Goal: Communication & Community: Answer question/provide support

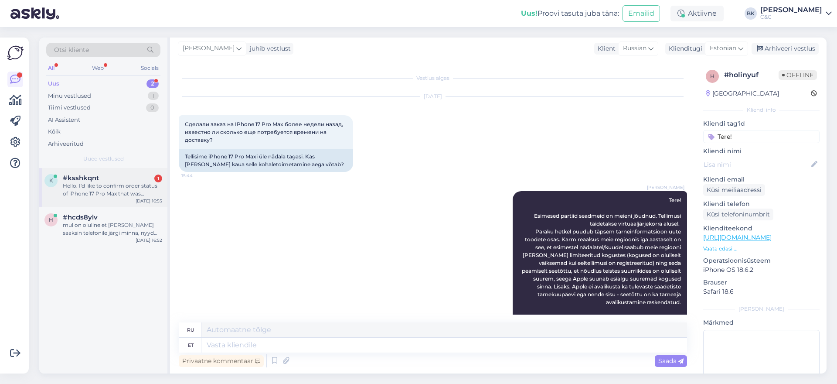
scroll to position [233, 0]
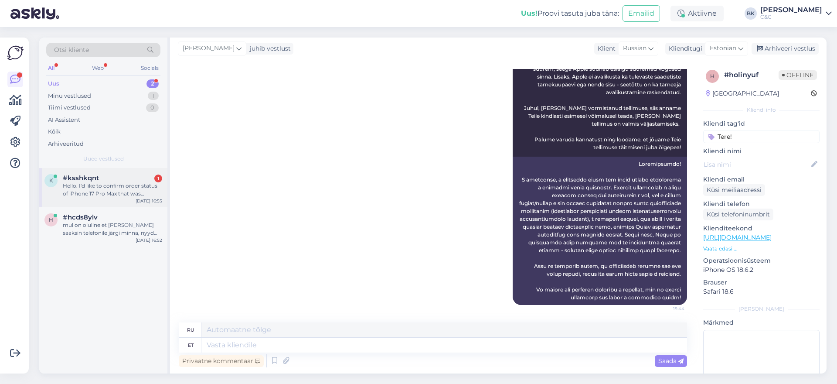
click at [132, 184] on div "Hello. I'd like to confirm order status of iPhone 17 Pro Max that was ordered o…" at bounding box center [112, 190] width 99 height 16
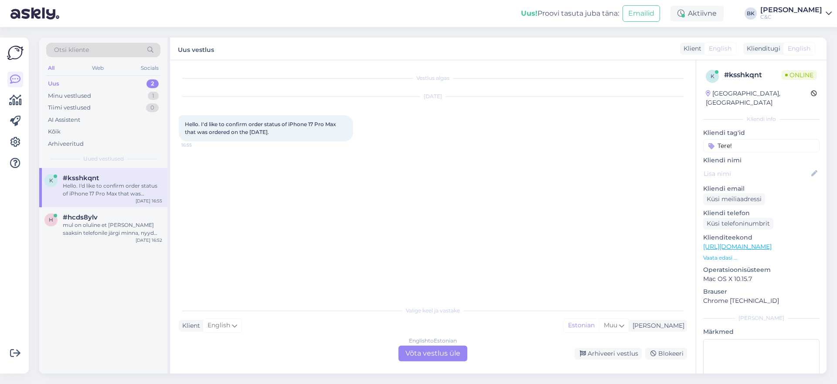
scroll to position [0, 0]
click at [416, 355] on div "English to Estonian Võta vestlus üle" at bounding box center [433, 353] width 69 height 16
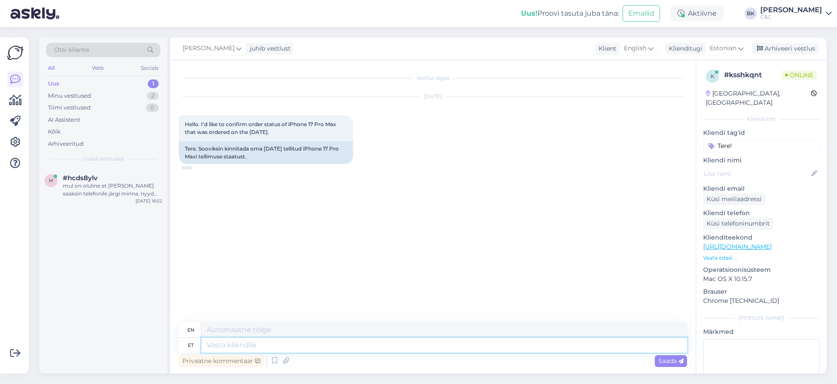
click at [253, 339] on textarea at bounding box center [444, 345] width 486 height 15
click at [275, 362] on icon at bounding box center [274, 360] width 10 height 13
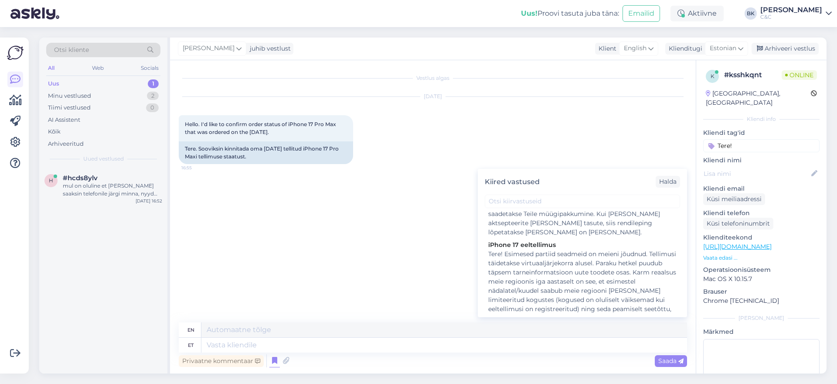
scroll to position [680, 0]
click at [548, 251] on div "Tere! Esimesed partiid seadmeid on meieni jõudnud. Tellimusi täidetakse virtuaa…" at bounding box center [582, 324] width 188 height 147
type textarea "Hello! Unfortunately, there is currently no more accurate delivery information …"
type textarea "Tere! Esimesed partiid seadmeid on meieni jõudnud. Tellimusi täidetakse virtuaa…"
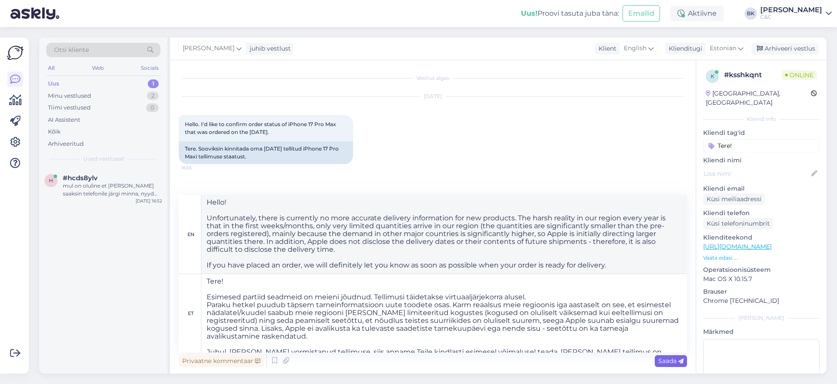
click at [677, 364] on span "Saada" at bounding box center [670, 361] width 25 height 8
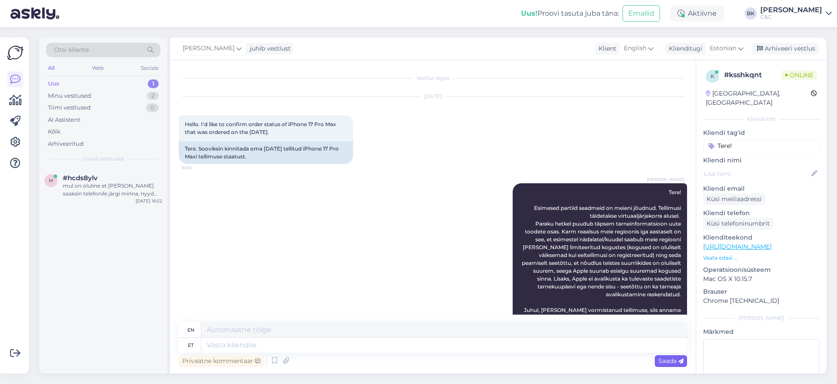
scroll to position [202, 0]
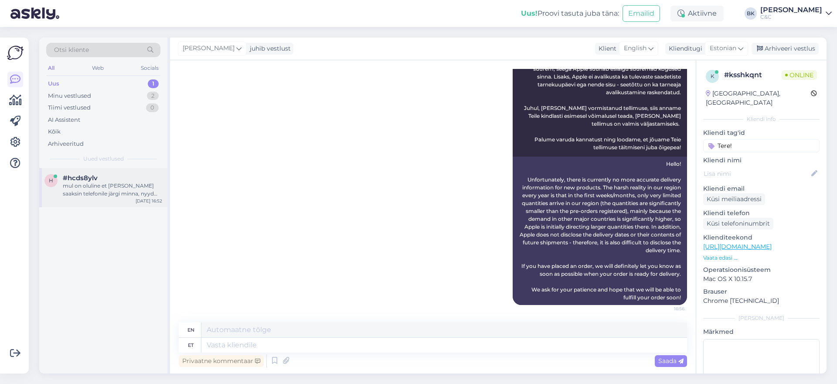
click at [127, 194] on div "mul on oluline et [PERSON_NAME] saaksin telefonile järgi minna, nyyd selline se…" at bounding box center [112, 190] width 99 height 16
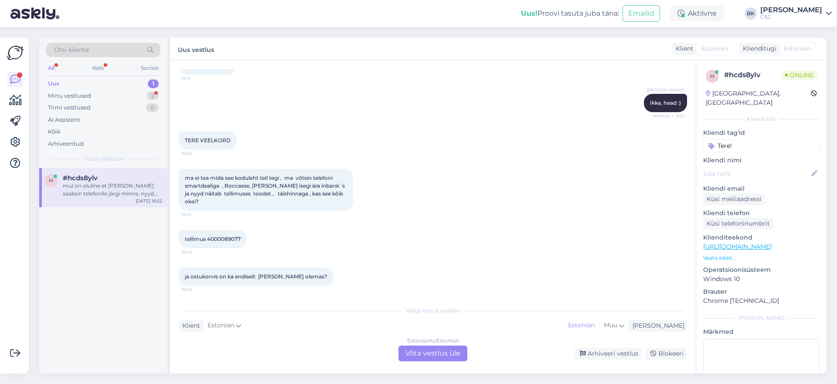
click at [221, 235] on span "tellimus 4000089077" at bounding box center [213, 238] width 56 height 7
copy div "4000089077 16:42"
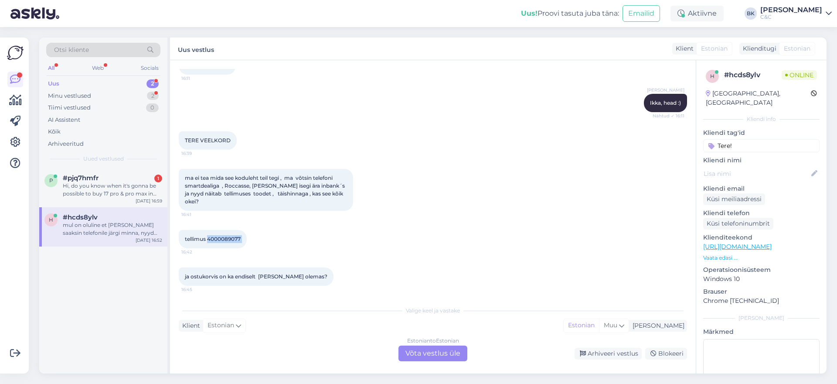
click at [425, 349] on div "Estonian to Estonian Võta vestlus üle" at bounding box center [433, 353] width 69 height 16
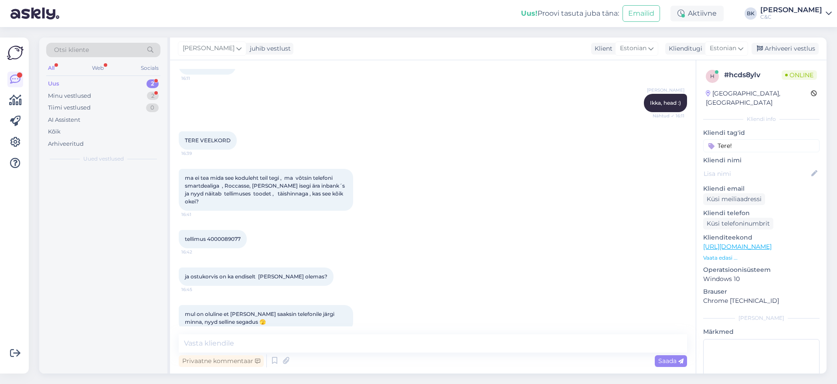
scroll to position [2168, 0]
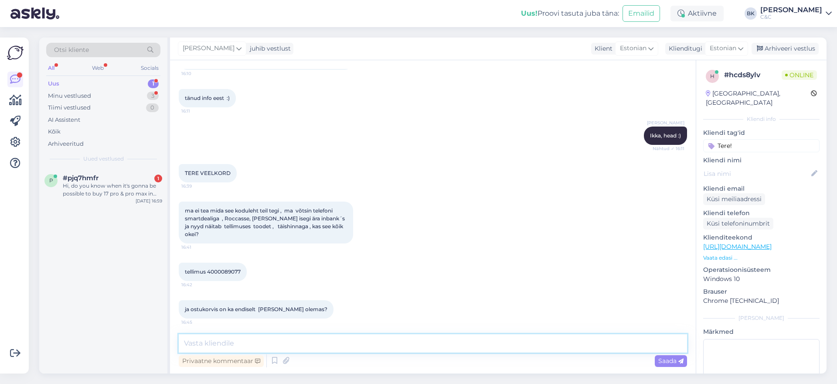
click at [316, 347] on textarea at bounding box center [433, 343] width 508 height 18
type textarea "Tere!"
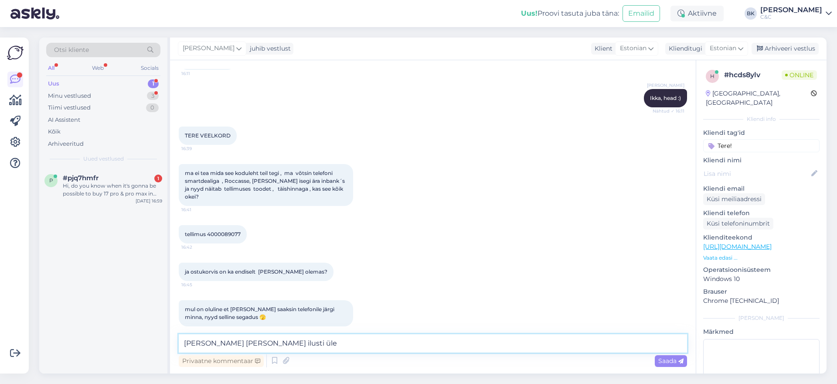
type textarea "[PERSON_NAME] [PERSON_NAME] ilusti üle."
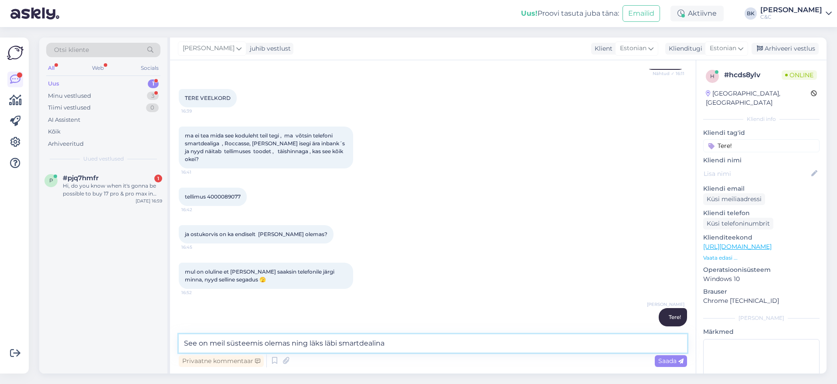
type textarea "See on meil süsteemis olemas ning läks läbi smartdealina."
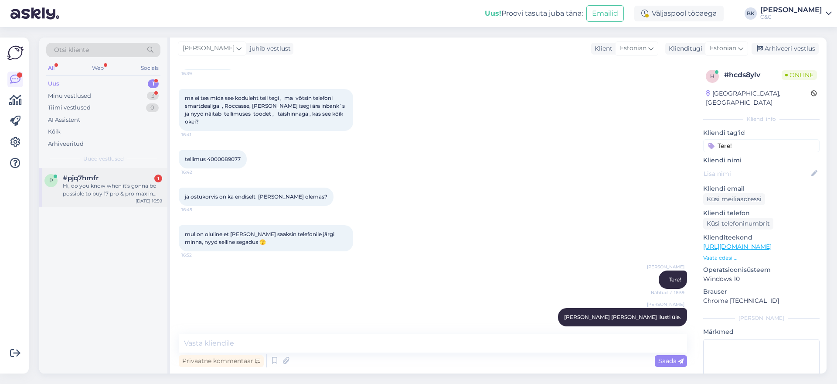
click at [130, 186] on div "Hi, do you know when it's gonna be possible to buy 17 pro & pro max in shop wit…" at bounding box center [112, 190] width 99 height 16
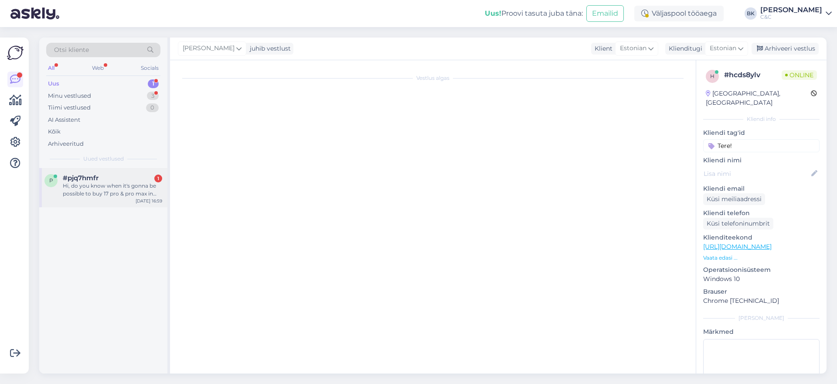
scroll to position [0, 0]
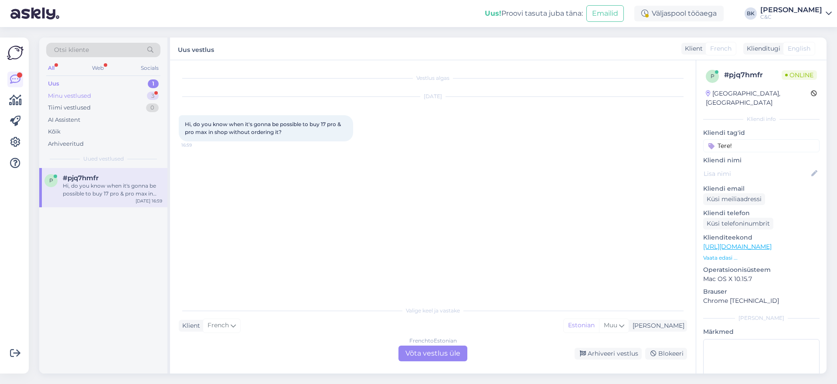
click at [123, 97] on div "Minu vestlused 3" at bounding box center [103, 96] width 114 height 12
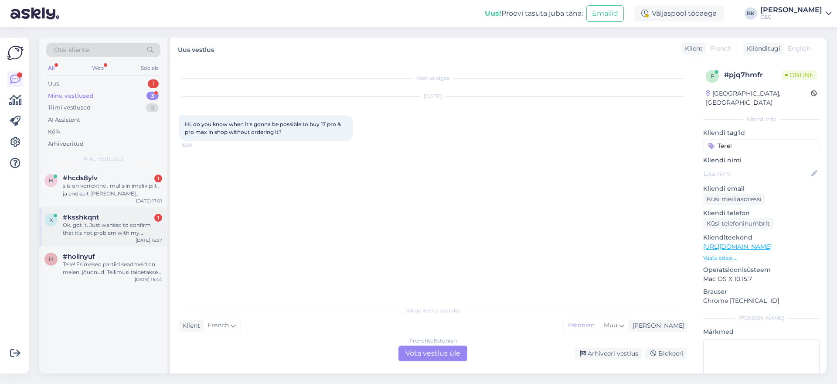
click at [123, 229] on div "Ok, got it. Just wanted to confirm that it's not problem with my particular ord…" at bounding box center [112, 229] width 99 height 16
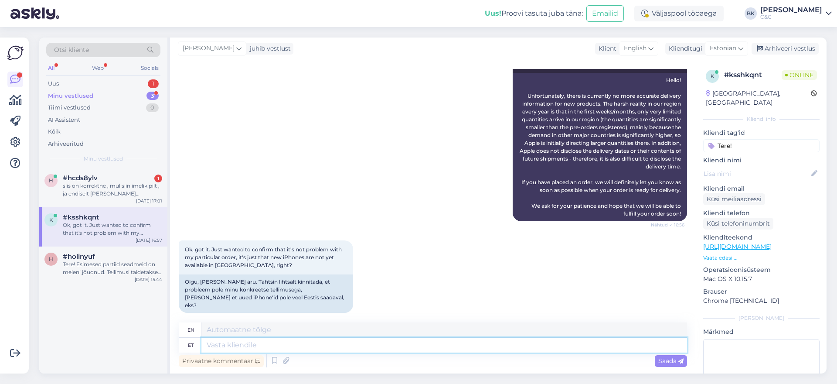
click at [274, 348] on textarea at bounding box center [444, 345] width 486 height 15
type textarea "Just"
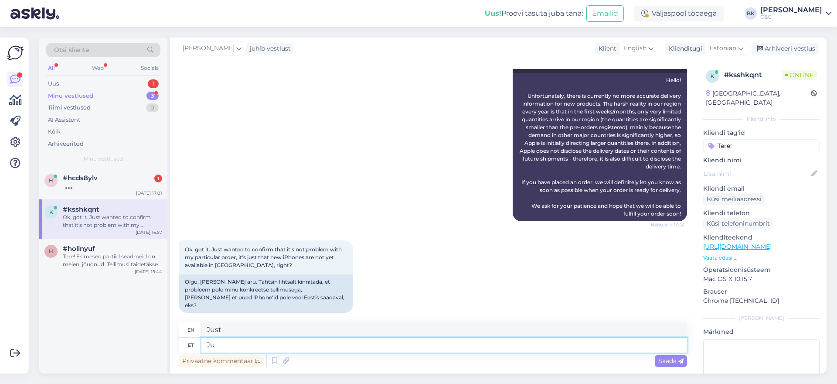
type textarea "J"
type textarea "Just nii."
type textarea "That's right."
type textarea "Just nii."
click at [673, 363] on span "Saada" at bounding box center [670, 361] width 25 height 8
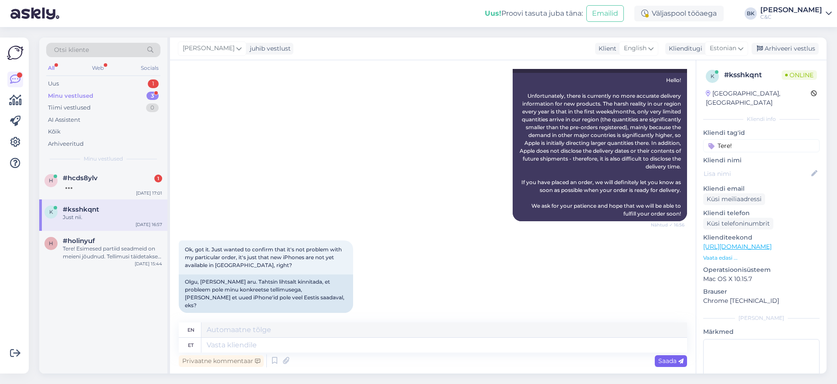
scroll to position [338, 0]
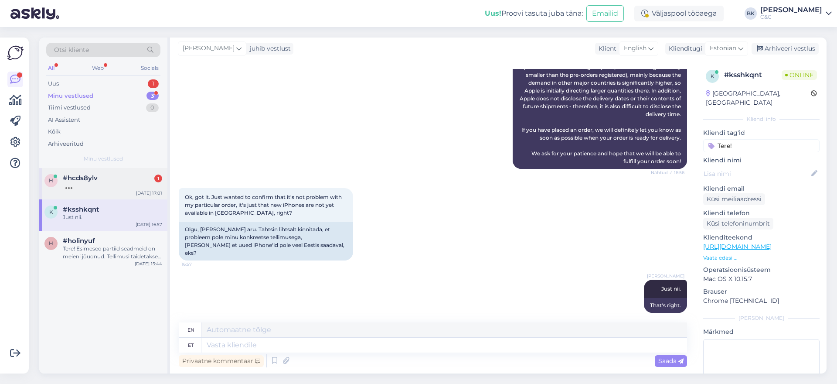
click at [97, 184] on div at bounding box center [112, 186] width 99 height 8
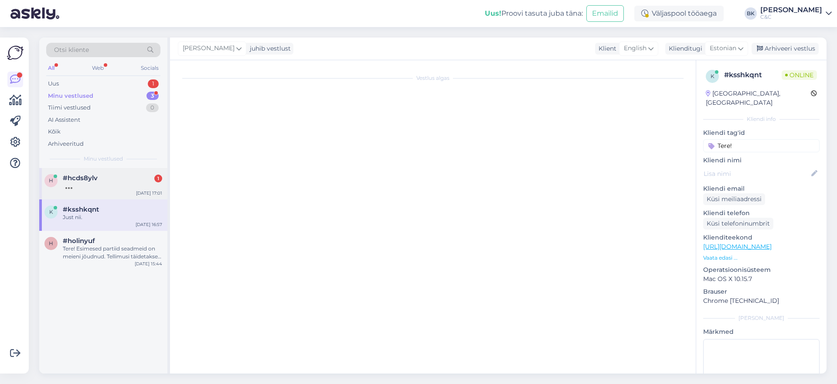
scroll to position [2334, 0]
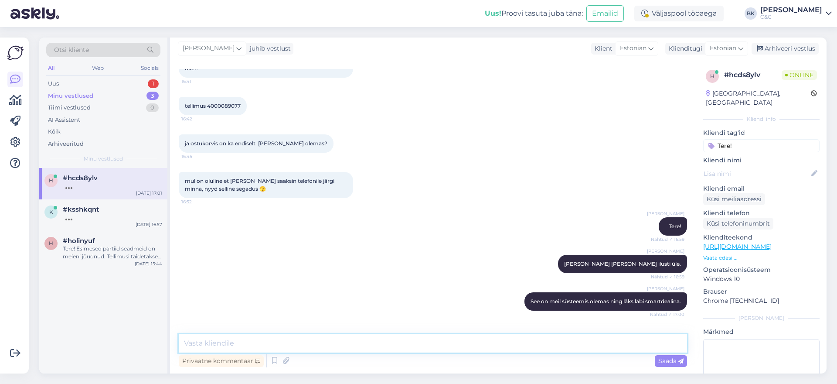
click at [242, 343] on textarea at bounding box center [433, 343] width 508 height 18
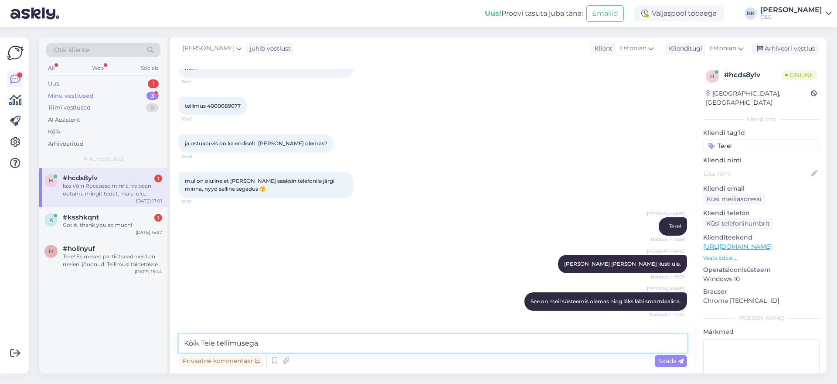
scroll to position [2379, 0]
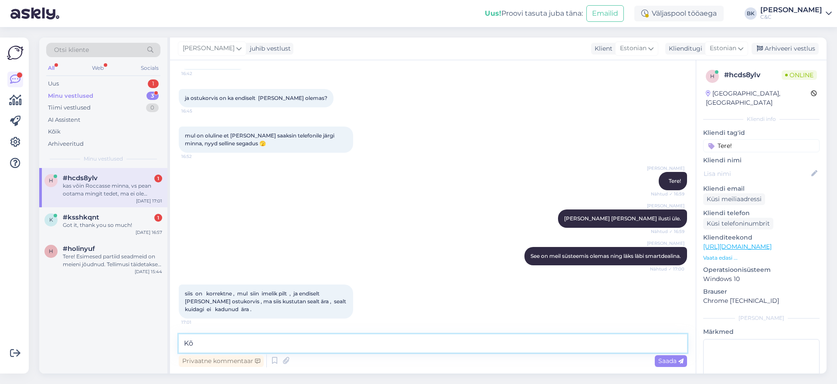
type textarea "K"
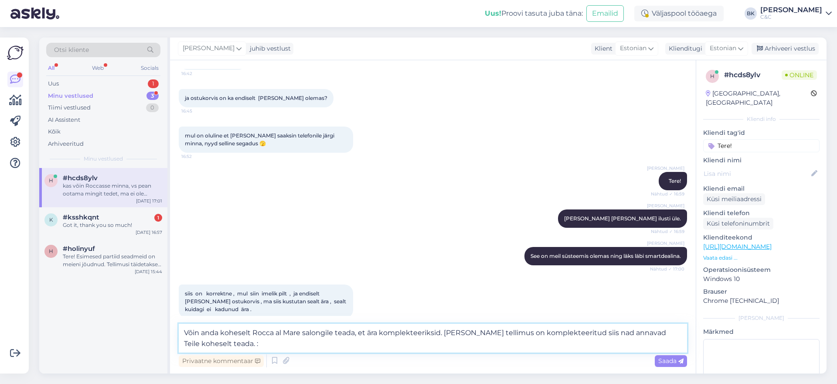
type textarea "Võin anda koheselt Rocca al Mare salongile teada, et ära komplekteeriksid. [PER…"
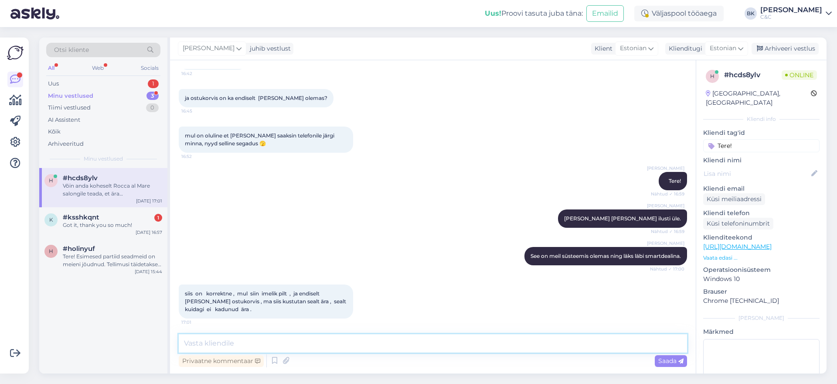
scroll to position [2432, 0]
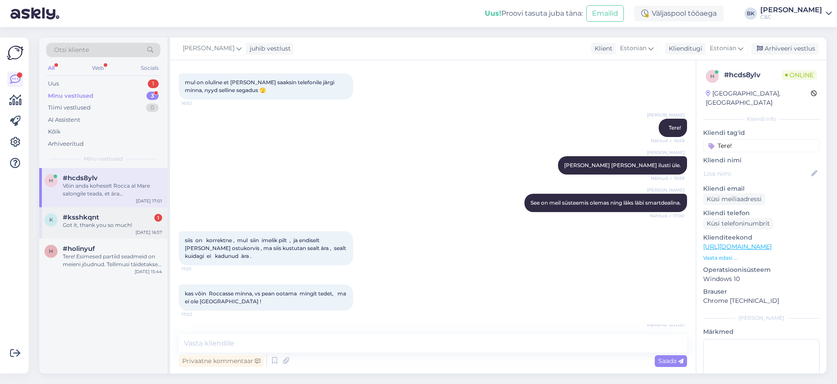
click at [94, 224] on div "Got it, thank you so much!" at bounding box center [112, 225] width 99 height 8
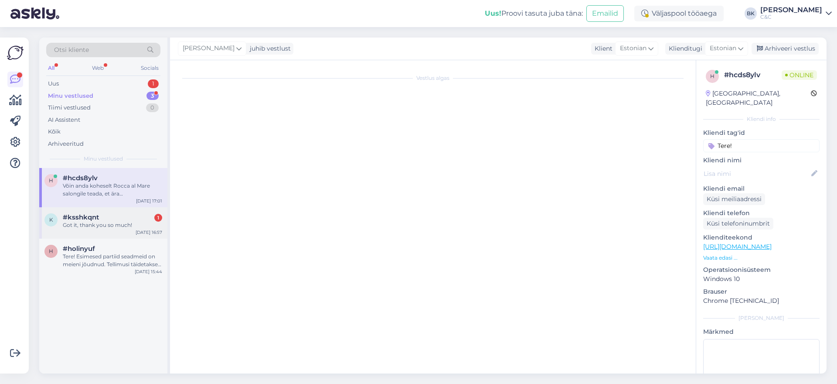
scroll to position [390, 0]
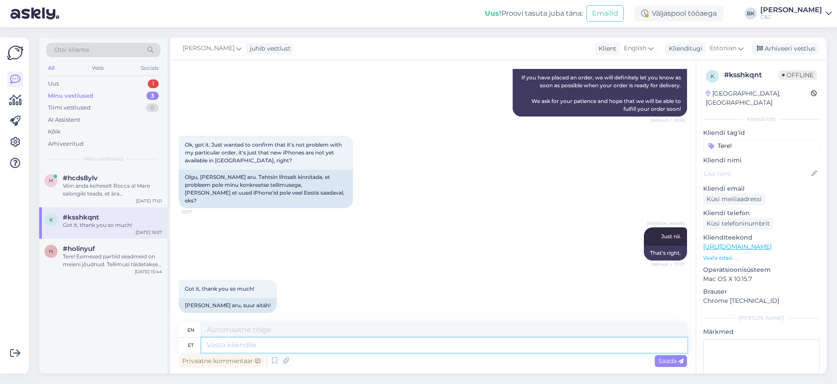
click at [241, 347] on textarea at bounding box center [444, 345] width 486 height 15
type textarea "Ikka, [GEOGRAPHIC_DATA]"
type textarea "Still,"
type textarea "[PERSON_NAME], ilusat õ"
type textarea "Still, beautiful."
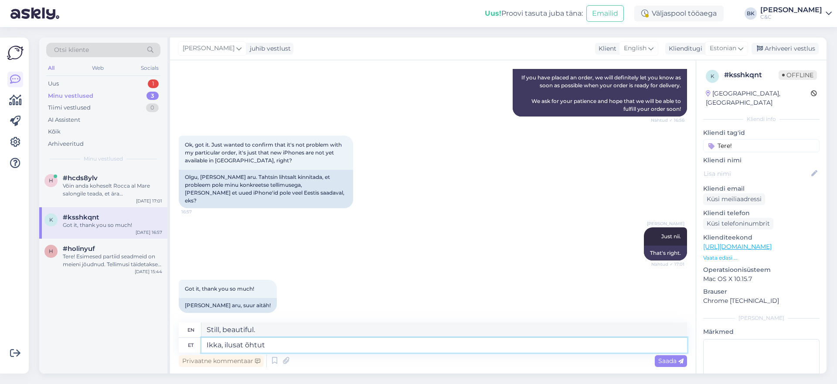
type textarea "[PERSON_NAME], ilusat õhtut!"
type textarea "Still, have a nice evening!"
click at [225, 344] on textarea "[PERSON_NAME], ilusat õhtut!" at bounding box center [444, 345] width 486 height 15
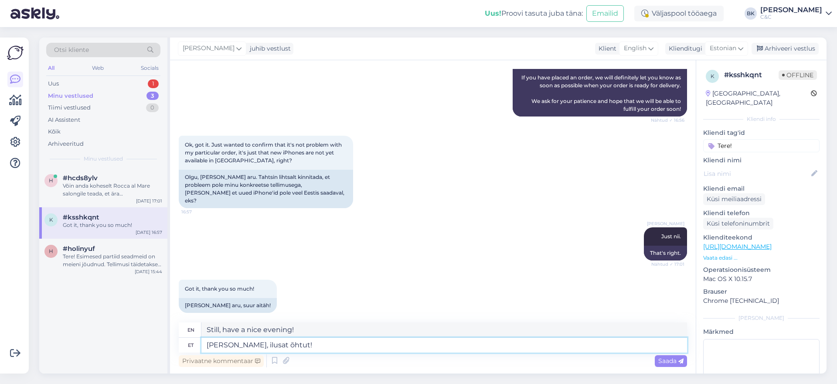
click at [225, 344] on textarea "[PERSON_NAME], ilusat õhtut!" at bounding box center [444, 345] width 486 height 15
type textarea "ilusat õhtut!"
type textarea "Have a nice evening!"
type textarea "ilusat õhtut!"
click at [665, 361] on span "Saada" at bounding box center [670, 361] width 25 height 8
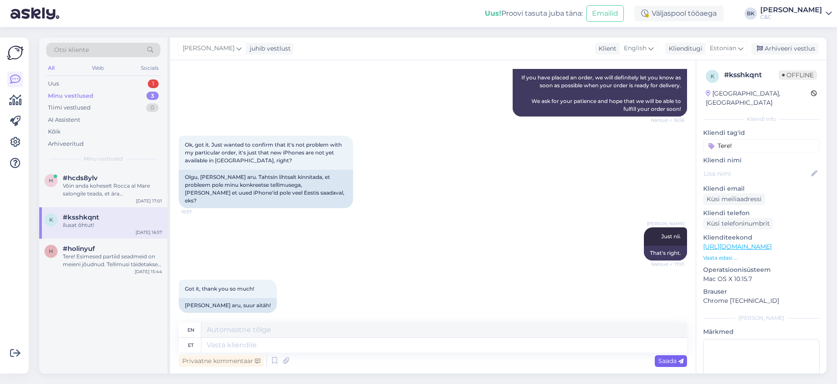
scroll to position [443, 0]
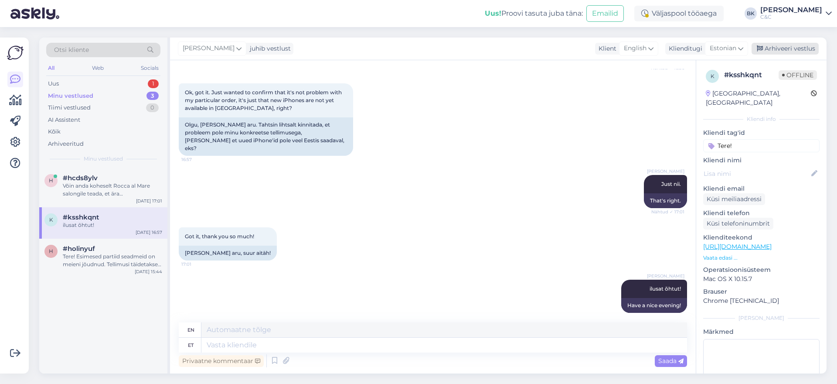
click at [791, 44] on div "Arhiveeri vestlus" at bounding box center [785, 49] width 67 height 12
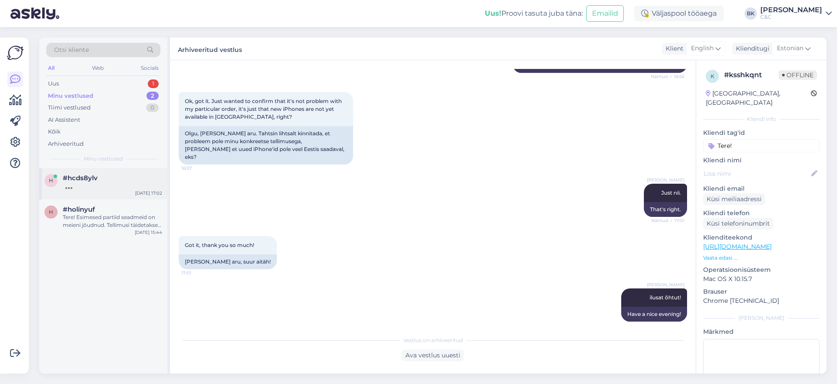
click at [109, 191] on div "h #hcds8ylv [DATE] 17:02" at bounding box center [103, 183] width 128 height 31
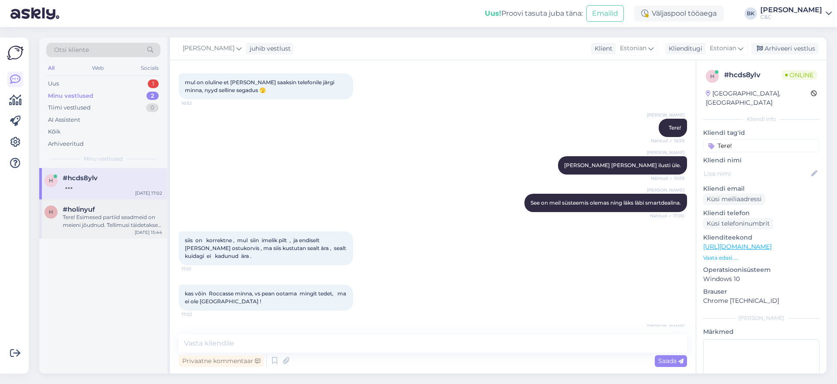
click at [120, 219] on div "Tere! Esimesed partiid seadmeid on meieni jõudnud. Tellimusi täidetakse virtuaa…" at bounding box center [112, 221] width 99 height 16
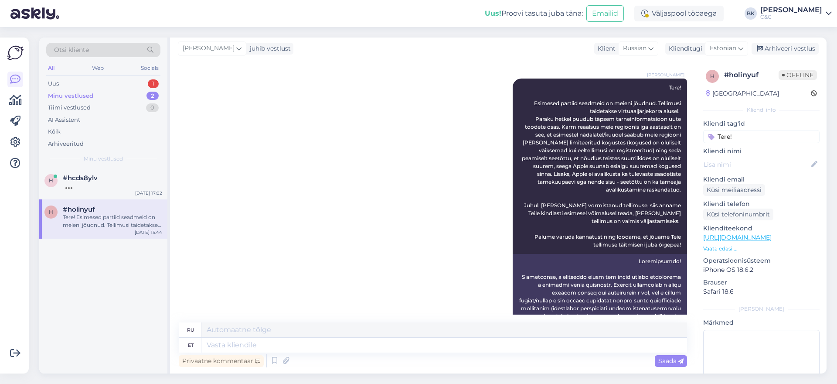
scroll to position [233, 0]
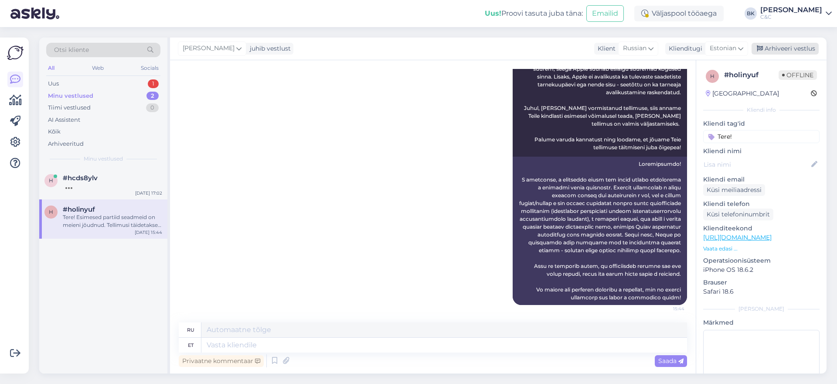
click at [802, 49] on div "Arhiveeri vestlus" at bounding box center [785, 49] width 67 height 12
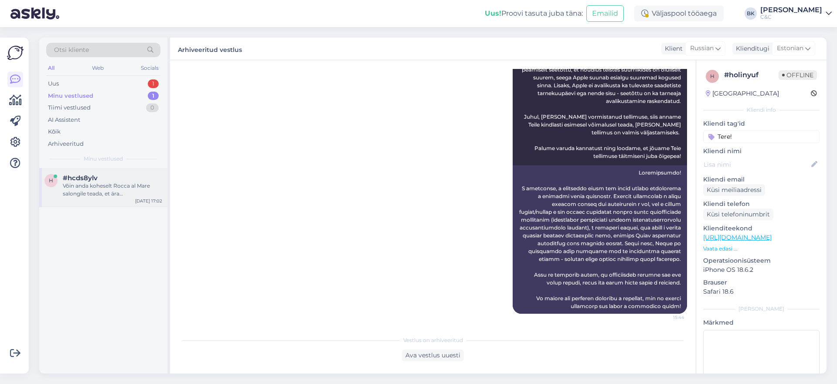
click at [82, 180] on span "#hcds8ylv" at bounding box center [80, 178] width 35 height 8
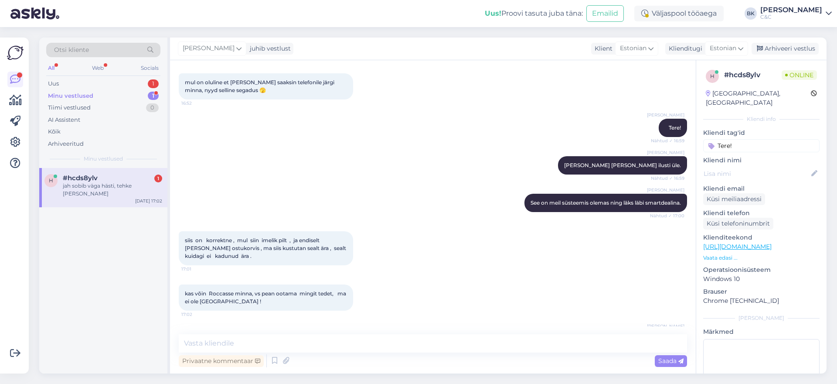
scroll to position [2470, 0]
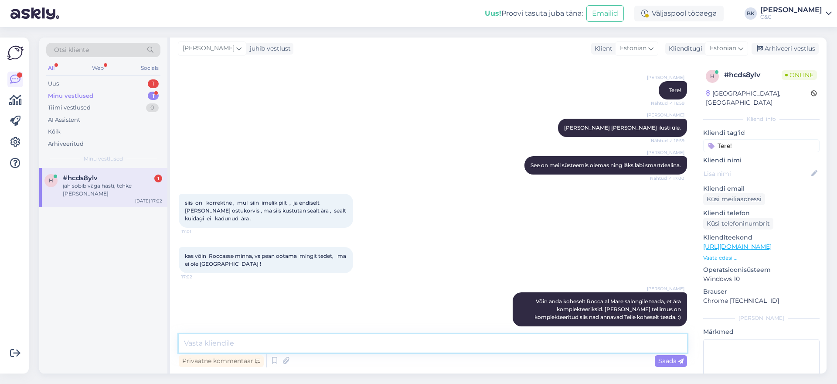
click at [300, 348] on textarea at bounding box center [433, 343] width 508 height 18
type textarea "Tehtud, ning [GEOGRAPHIC_DATA] on teavitatud! :)"
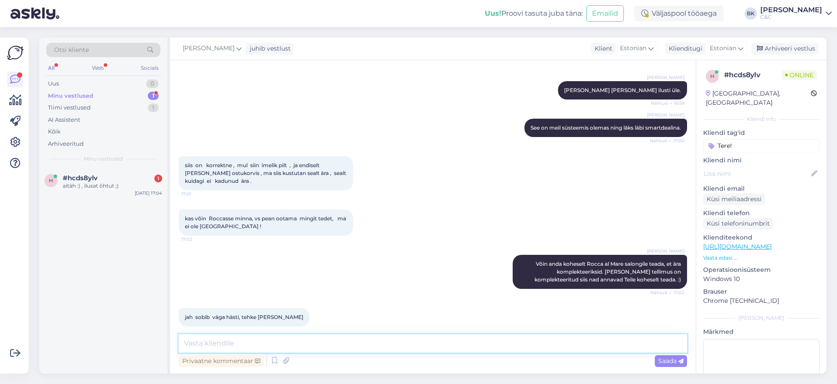
scroll to position [2545, 0]
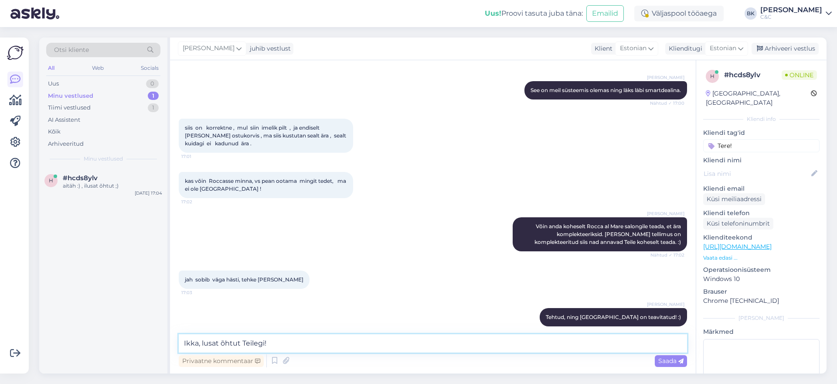
type textarea "Ikka, ilusat õhtut Teilegi!"
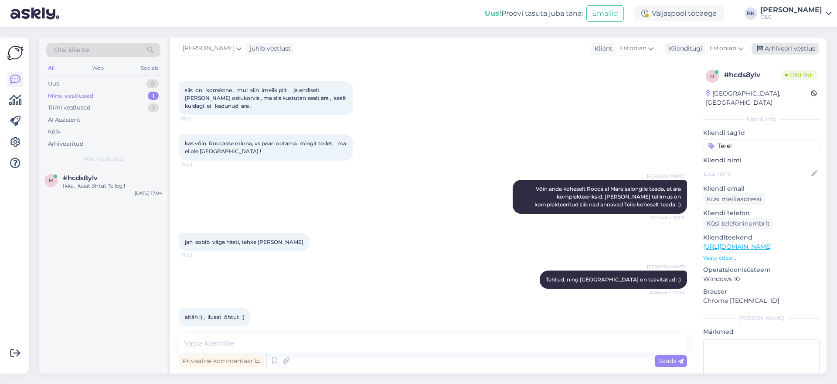
click at [782, 49] on div "Arhiveeri vestlus" at bounding box center [785, 49] width 67 height 12
